Goal: Task Accomplishment & Management: Use online tool/utility

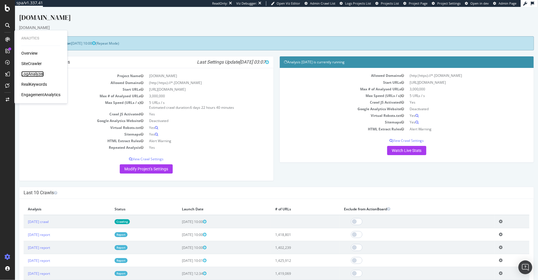
click at [28, 72] on div "LogAnalyzer" at bounding box center [32, 74] width 22 height 6
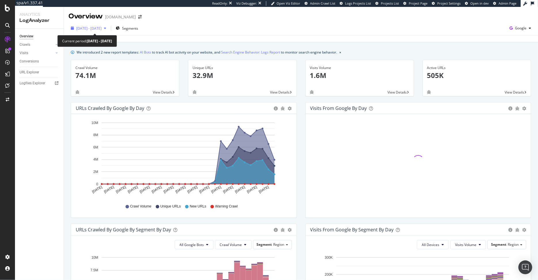
click at [102, 28] on span "[DATE] - [DATE]" at bounding box center [88, 28] width 25 height 5
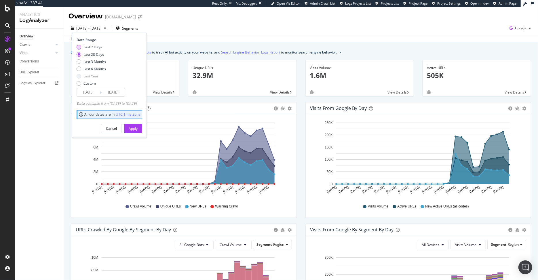
click at [93, 45] on div "Last 7 Days" at bounding box center [92, 47] width 18 height 5
type input "[DATE]"
click at [137, 126] on div "Apply" at bounding box center [133, 128] width 9 height 5
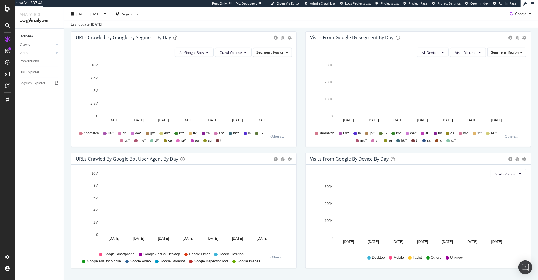
scroll to position [202, 0]
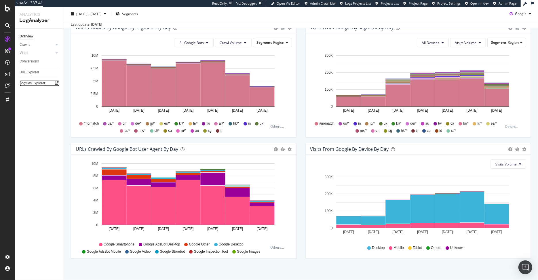
click at [33, 84] on div "Logfiles Explorer" at bounding box center [33, 83] width 26 height 6
